Goal: Find contact information: Find contact information

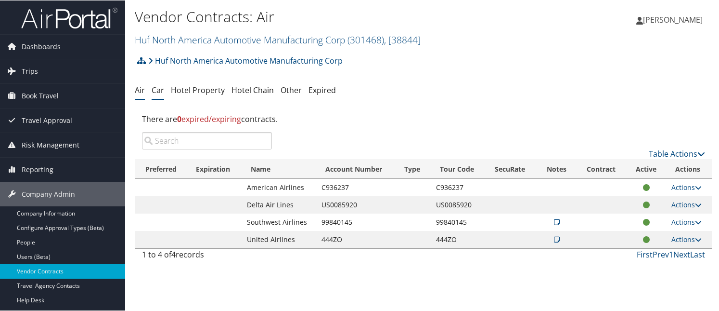
click at [152, 84] on link "Car" at bounding box center [158, 89] width 13 height 11
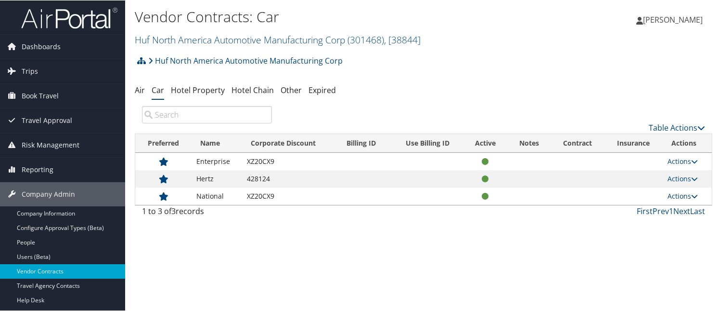
click at [682, 191] on link "Actions" at bounding box center [683, 195] width 30 height 9
click at [690, 187] on link "View Contracts" at bounding box center [698, 195] width 64 height 16
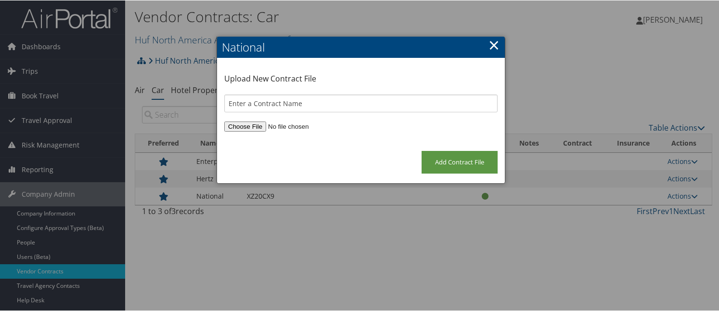
click at [493, 43] on link "×" at bounding box center [494, 44] width 11 height 19
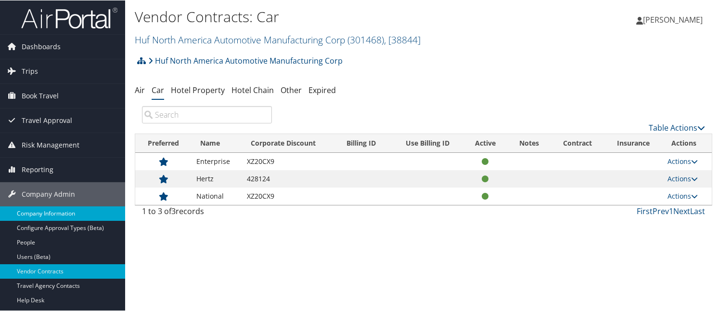
click at [59, 210] on link "Company Information" at bounding box center [62, 213] width 125 height 14
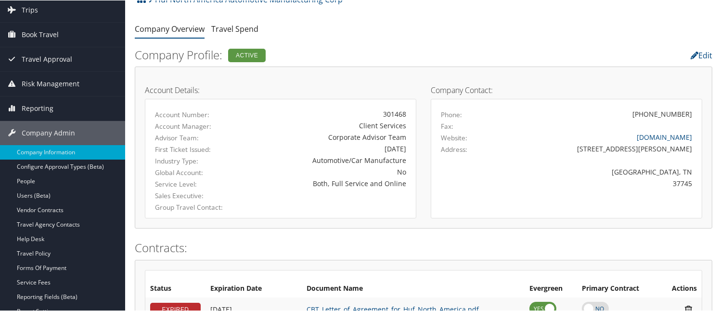
scroll to position [48, 0]
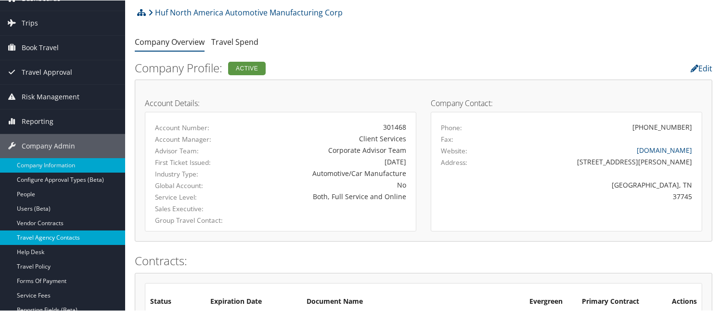
click at [55, 234] on link "Travel Agency Contacts" at bounding box center [62, 237] width 125 height 14
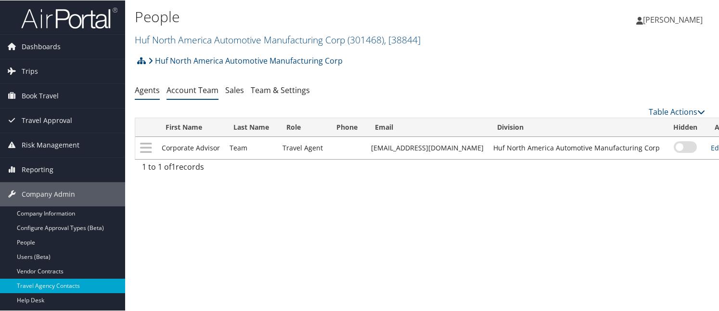
click at [189, 84] on link "Account Team" at bounding box center [193, 89] width 52 height 11
